Goal: Navigation & Orientation: Find specific page/section

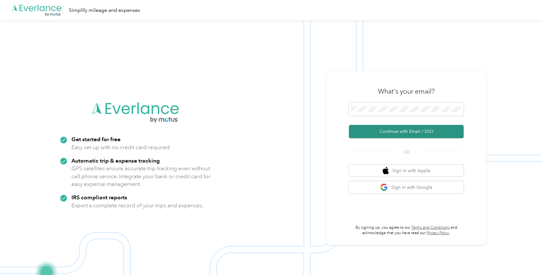
click at [430, 132] on button "Continue with Email / SSO" at bounding box center [406, 131] width 115 height 13
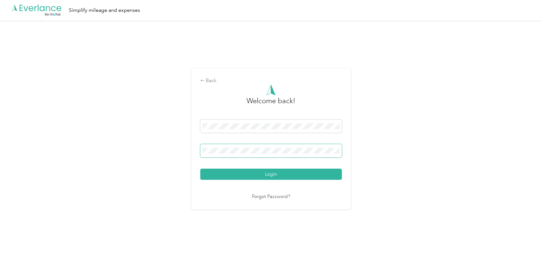
click at [242, 153] on span at bounding box center [271, 150] width 142 height 13
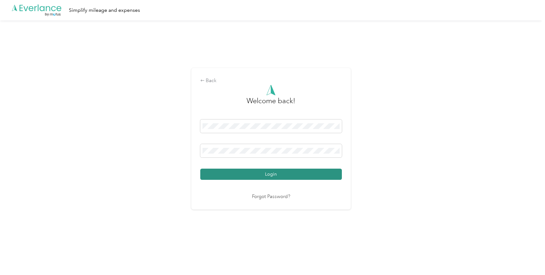
click at [289, 172] on button "Login" at bounding box center [271, 173] width 142 height 11
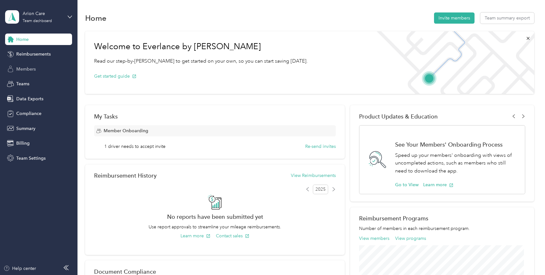
click at [32, 71] on span "Members" at bounding box center [25, 69] width 19 height 7
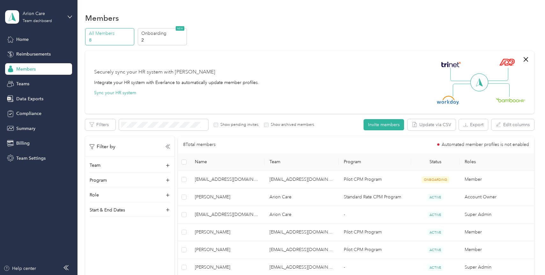
click at [31, 60] on div "Home Reimbursements Members Teams Data Exports Compliance Summary Billing Team …" at bounding box center [38, 98] width 67 height 130
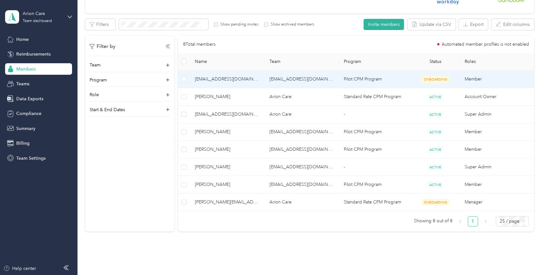
scroll to position [128, 0]
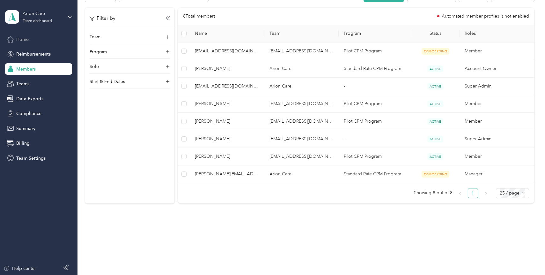
click at [22, 40] on span "Home" at bounding box center [22, 39] width 12 height 7
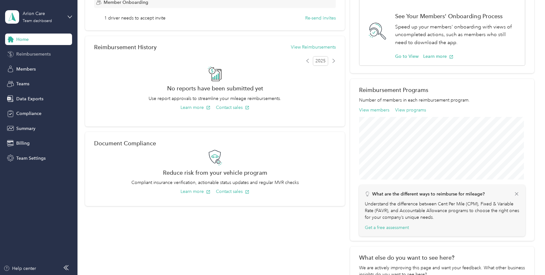
click at [42, 54] on span "Reimbursements" at bounding box center [33, 54] width 34 height 7
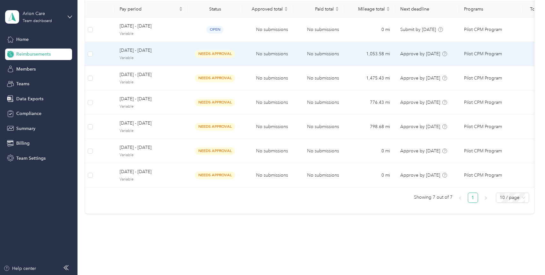
scroll to position [63, 0]
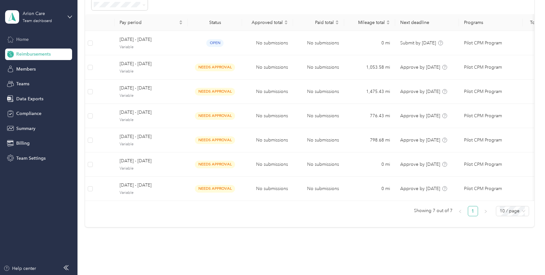
click at [22, 39] on span "Home" at bounding box center [22, 39] width 12 height 7
